Goal: Information Seeking & Learning: Learn about a topic

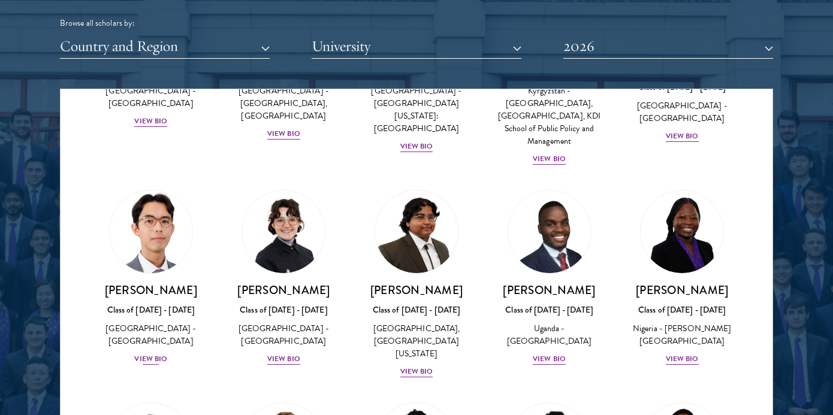
scroll to position [238, 0]
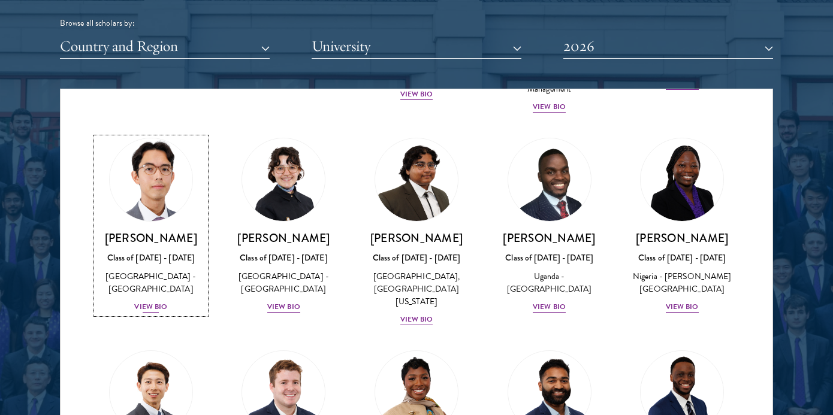
click at [155, 309] on div "View Bio" at bounding box center [150, 307] width 33 height 11
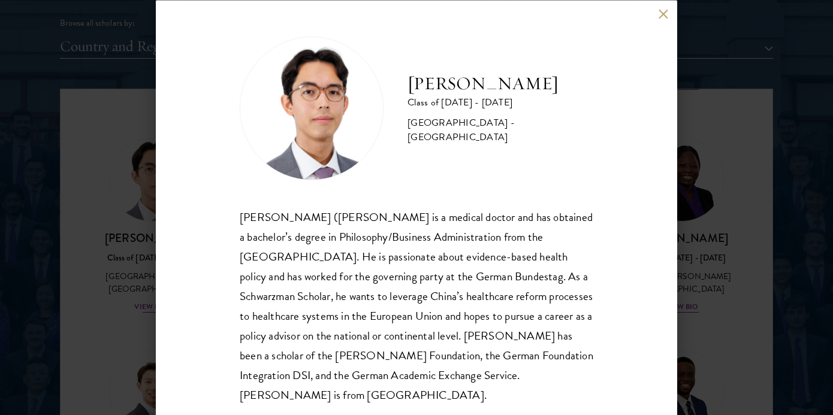
scroll to position [6, 0]
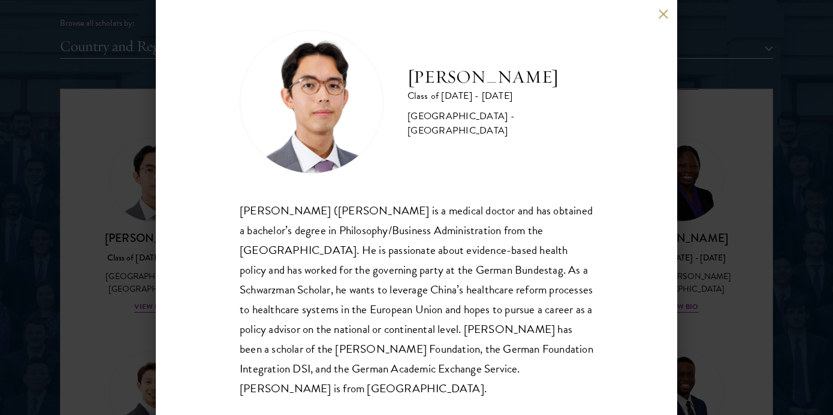
click at [661, 15] on button at bounding box center [663, 14] width 10 height 10
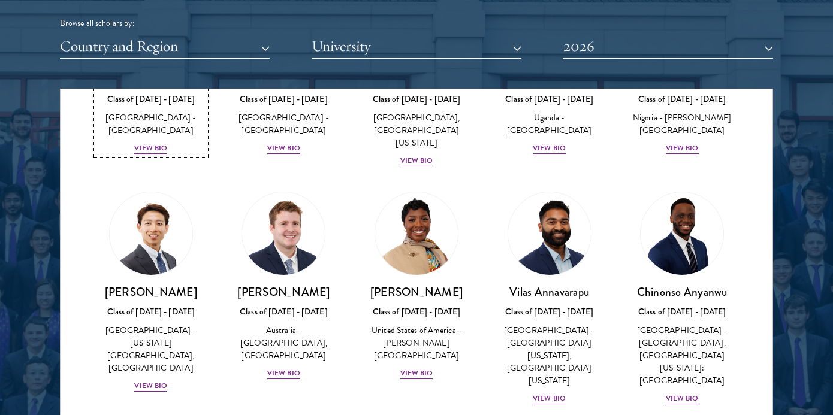
scroll to position [400, 0]
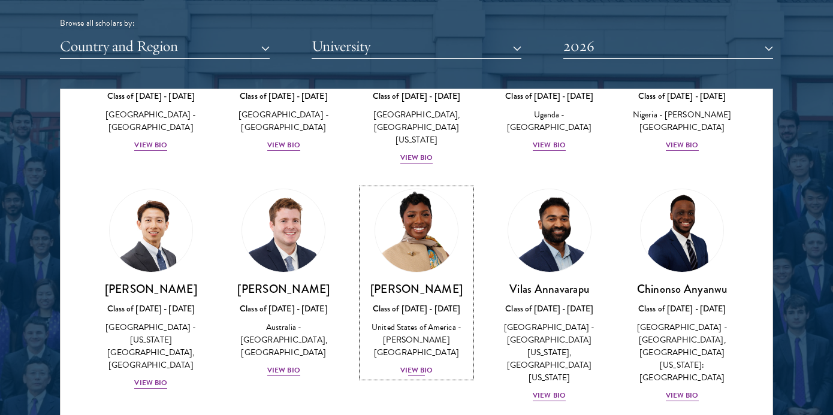
click at [417, 365] on div "View Bio" at bounding box center [416, 370] width 33 height 11
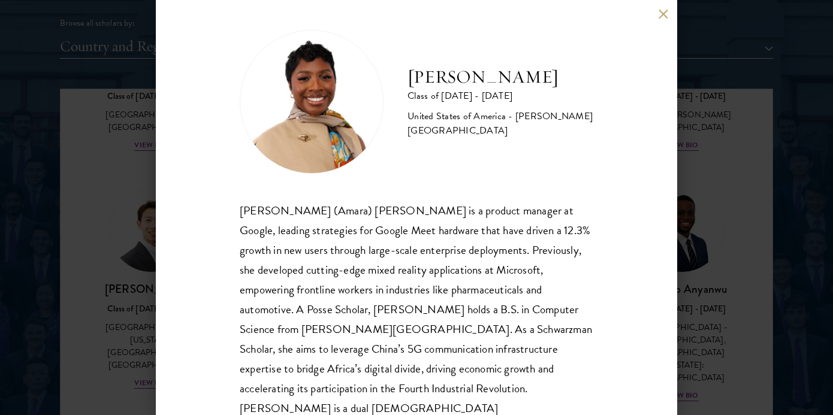
scroll to position [26, 0]
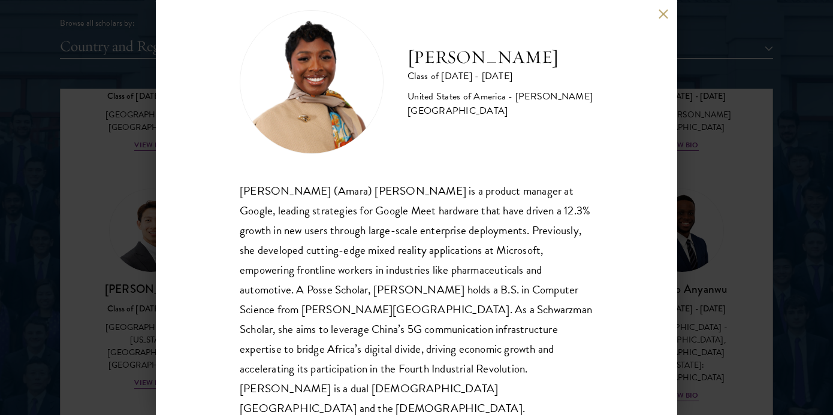
click at [665, 15] on button at bounding box center [663, 14] width 10 height 10
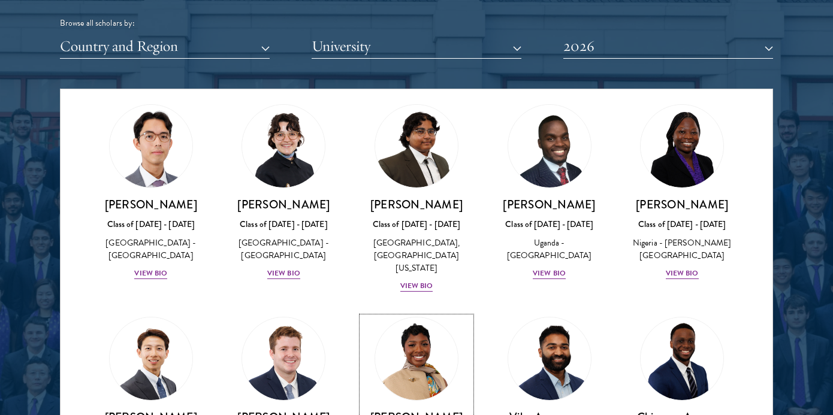
scroll to position [276, 0]
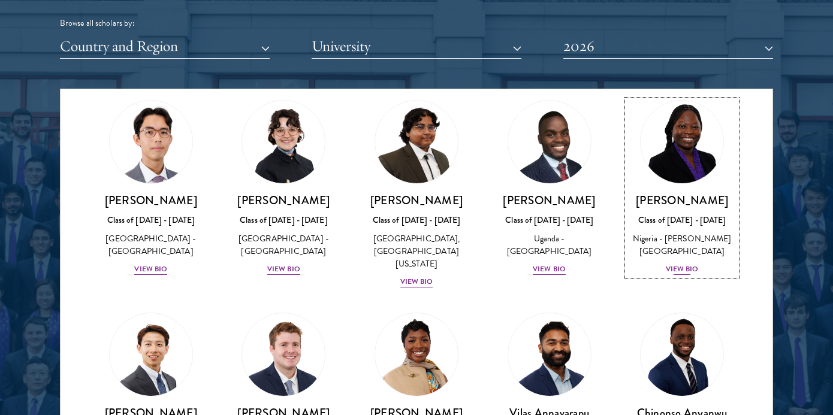
click at [688, 276] on div "[PERSON_NAME] Class of [DATE] - [DATE] [GEOGRAPHIC_DATA] - [PERSON_NAME][GEOGRA…" at bounding box center [682, 234] width 109 height 83
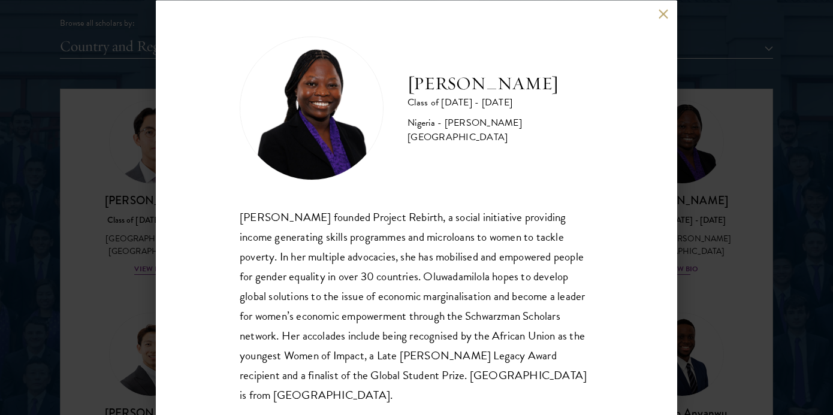
scroll to position [6, 0]
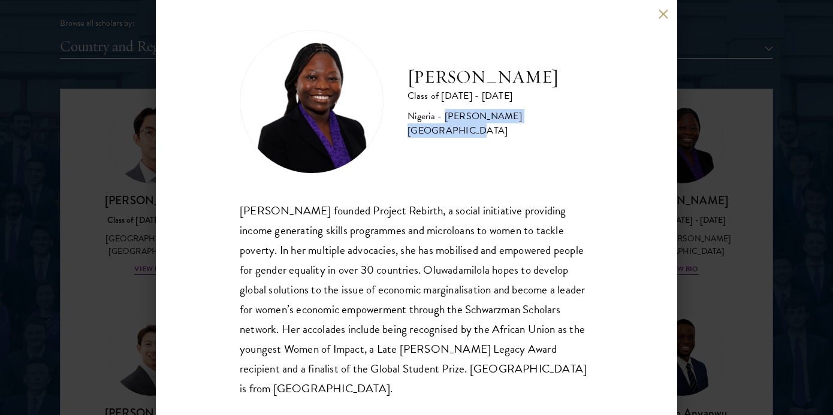
drag, startPoint x: 445, startPoint y: 135, endPoint x: 551, endPoint y: 137, distance: 106.1
click at [551, 137] on div "Nigeria - [PERSON_NAME][GEOGRAPHIC_DATA]" at bounding box center [501, 124] width 186 height 29
copy div "[PERSON_NAME][GEOGRAPHIC_DATA]"
drag, startPoint x: 492, startPoint y: 97, endPoint x: 412, endPoint y: 74, distance: 82.9
click at [412, 74] on h2 "[PERSON_NAME]" at bounding box center [501, 77] width 186 height 24
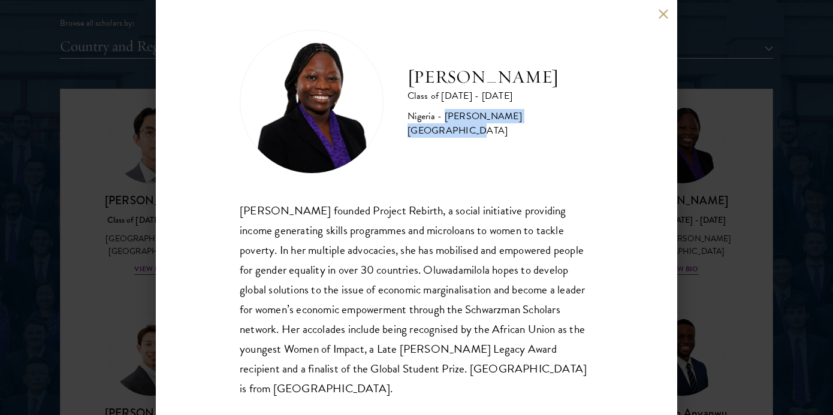
copy h2 "[PERSON_NAME]"
click at [668, 13] on button at bounding box center [663, 14] width 10 height 10
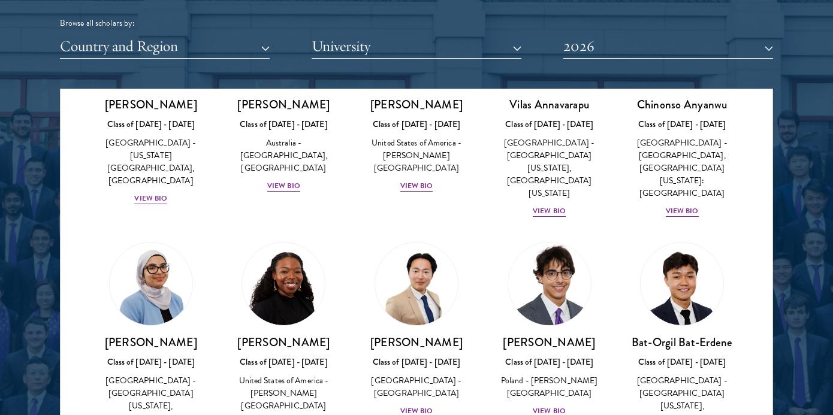
scroll to position [638, 0]
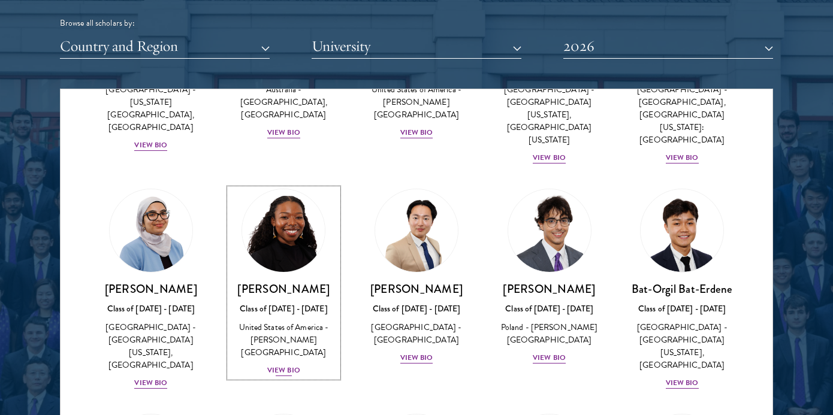
click at [273, 282] on h3 "[PERSON_NAME]" at bounding box center [284, 289] width 109 height 15
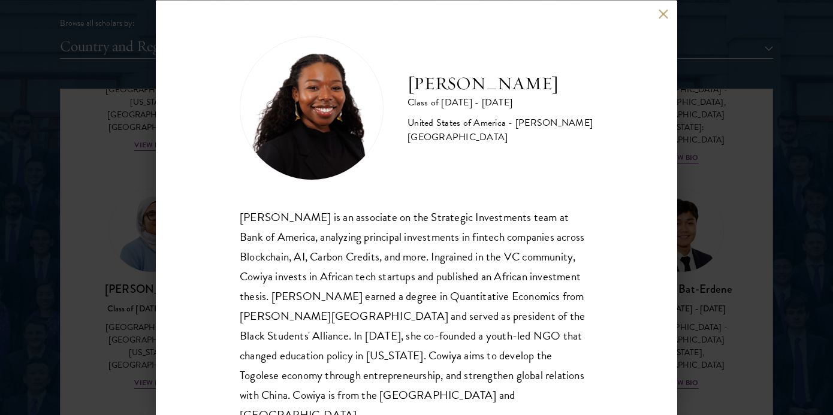
scroll to position [6, 0]
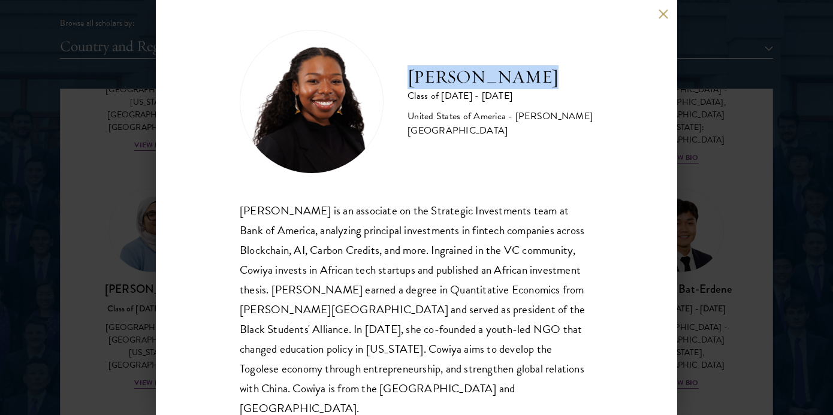
drag, startPoint x: 408, startPoint y: 86, endPoint x: 543, endPoint y: 79, distance: 135.6
click at [543, 79] on h2 "[PERSON_NAME]" at bounding box center [501, 77] width 186 height 24
copy h2 "[PERSON_NAME]"
click at [666, 14] on button at bounding box center [663, 14] width 10 height 10
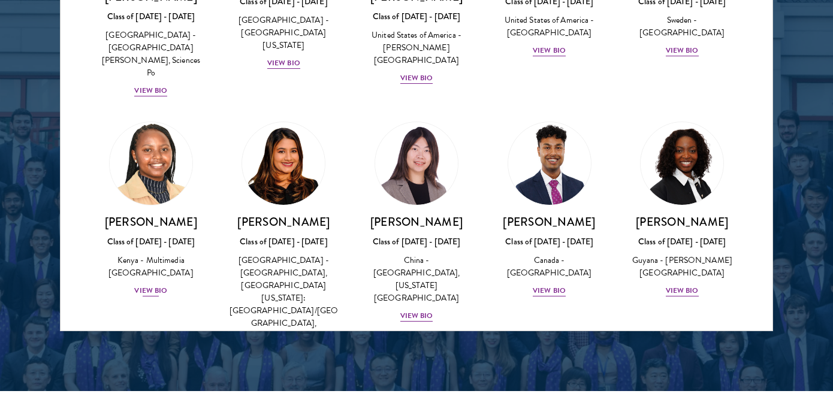
scroll to position [1753, 0]
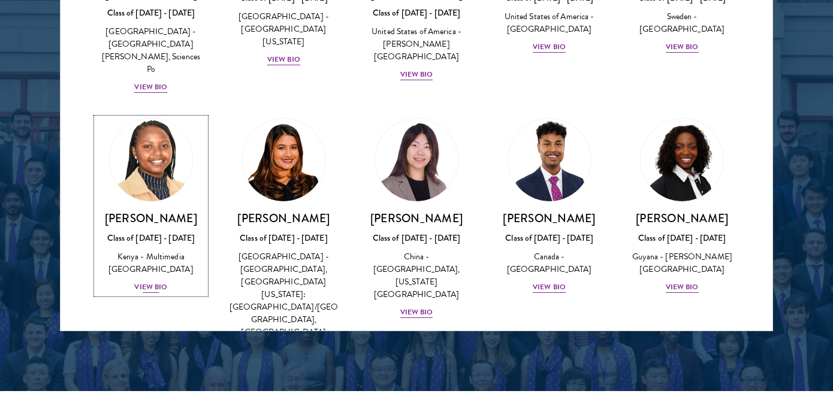
click at [152, 282] on div "View Bio" at bounding box center [150, 287] width 33 height 11
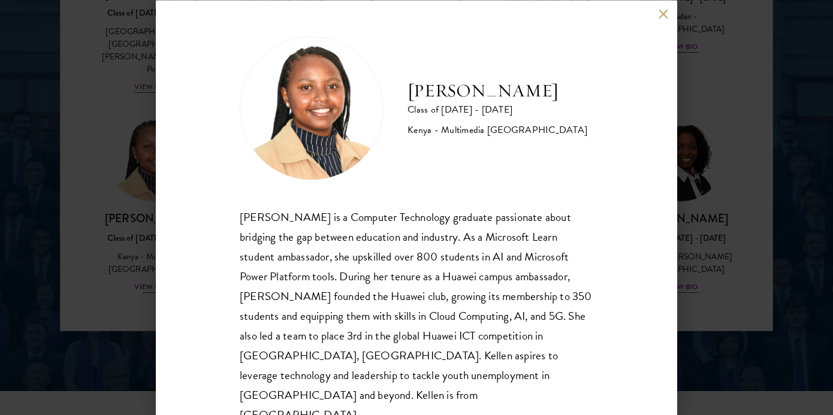
scroll to position [6, 0]
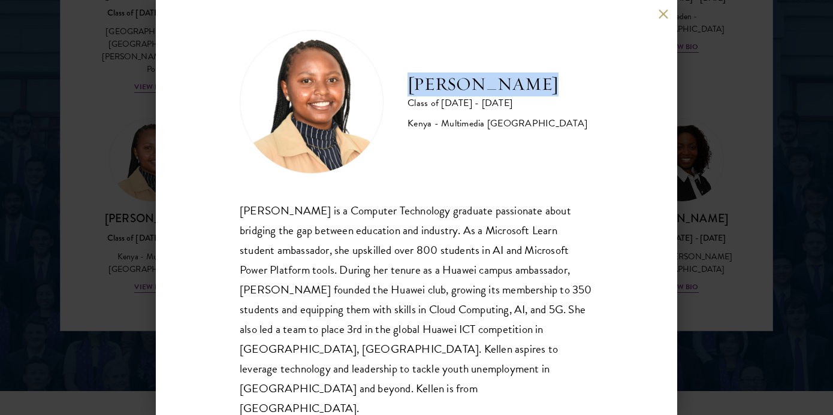
drag, startPoint x: 410, startPoint y: 88, endPoint x: 530, endPoint y: 85, distance: 119.9
click at [530, 85] on h2 "[PERSON_NAME]" at bounding box center [498, 85] width 180 height 24
copy h2 "[PERSON_NAME]"
